Goal: Use online tool/utility: Utilize a website feature to perform a specific function

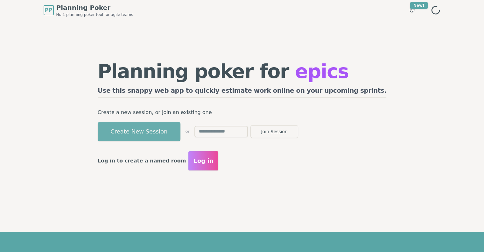
drag, startPoint x: 0, startPoint y: 0, endPoint x: 166, endPoint y: 126, distance: 208.0
click at [166, 126] on button "Create New Session" at bounding box center [139, 131] width 83 height 19
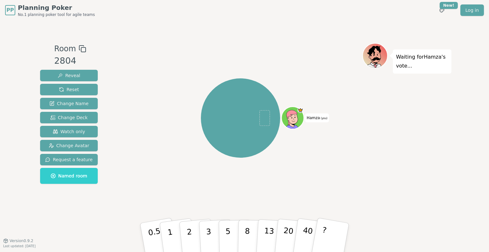
click at [81, 48] on rect at bounding box center [83, 49] width 4 height 4
click at [312, 54] on div "Hamza (you)" at bounding box center [241, 117] width 244 height 127
click at [311, 61] on div "Hamza (you)" at bounding box center [241, 117] width 244 height 127
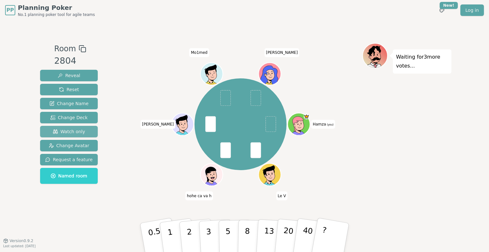
click at [78, 133] on span "Watch only" at bounding box center [69, 131] width 32 height 6
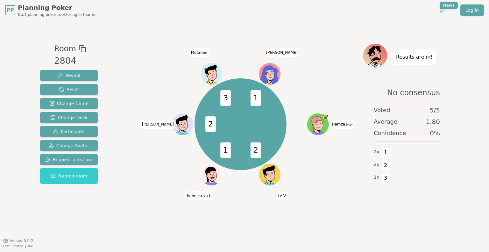
click at [163, 44] on div at bounding box center [241, 48] width 244 height 11
click at [320, 42] on div "Room 2804 Reveal Reset Change Name Change Deck Participate Change Avatar Reques…" at bounding box center [245, 130] width 414 height 220
click at [80, 87] on button "Reset" at bounding box center [69, 89] width 58 height 11
